Goal: Information Seeking & Learning: Learn about a topic

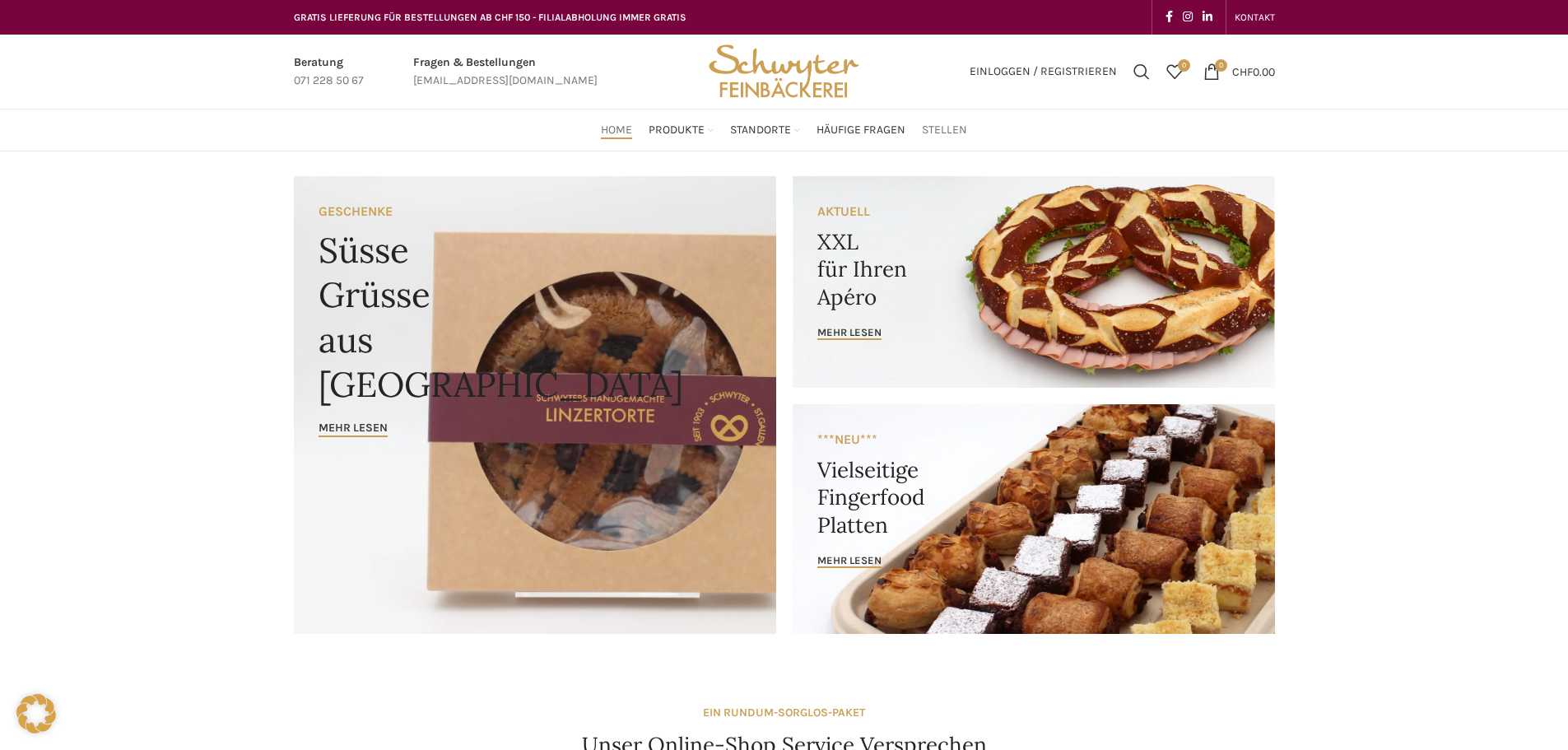
click at [944, 128] on span "Stellen" at bounding box center [944, 130] width 45 height 15
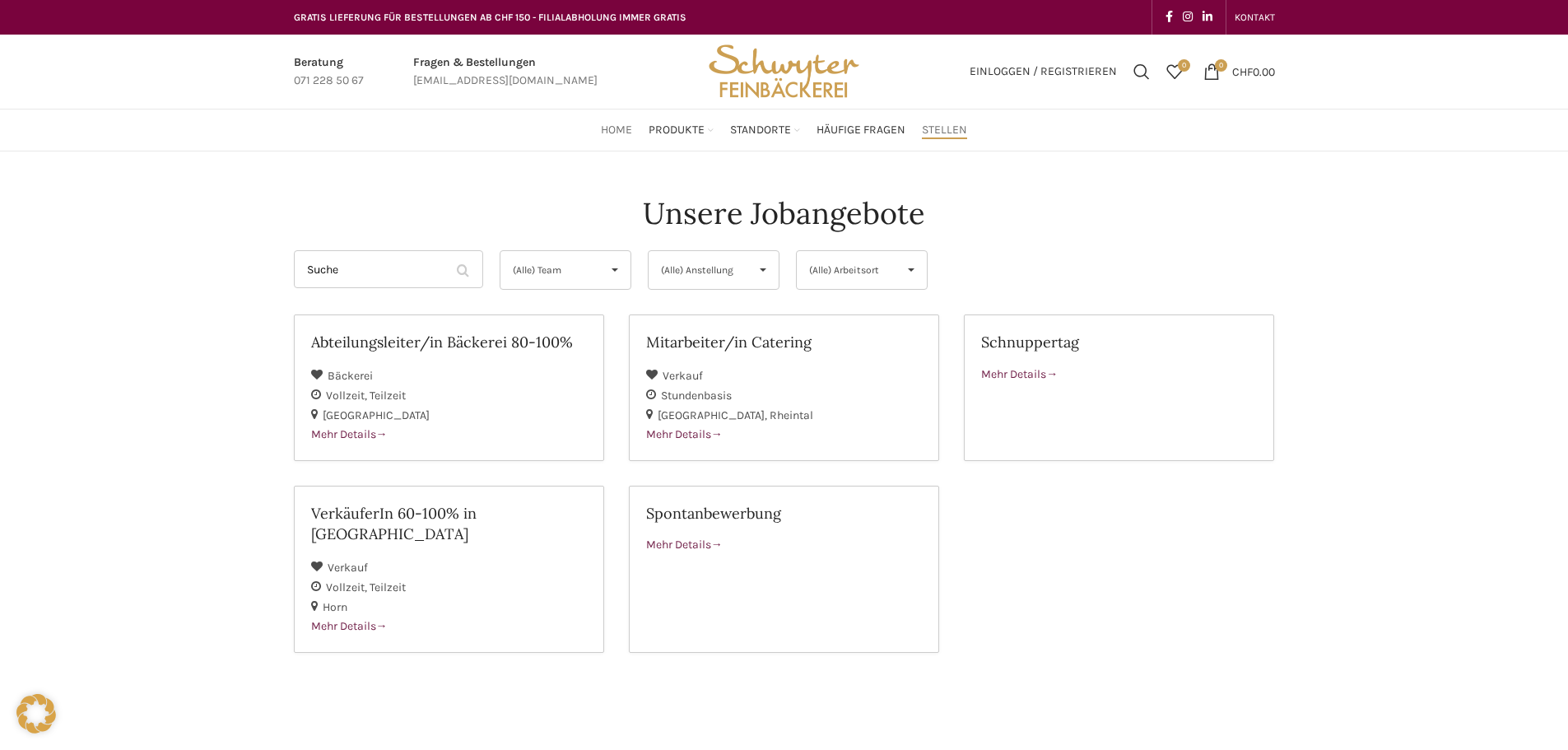
click at [612, 131] on span "Home" at bounding box center [616, 130] width 32 height 15
